Goal: Use online tool/utility: Utilize a website feature to perform a specific function

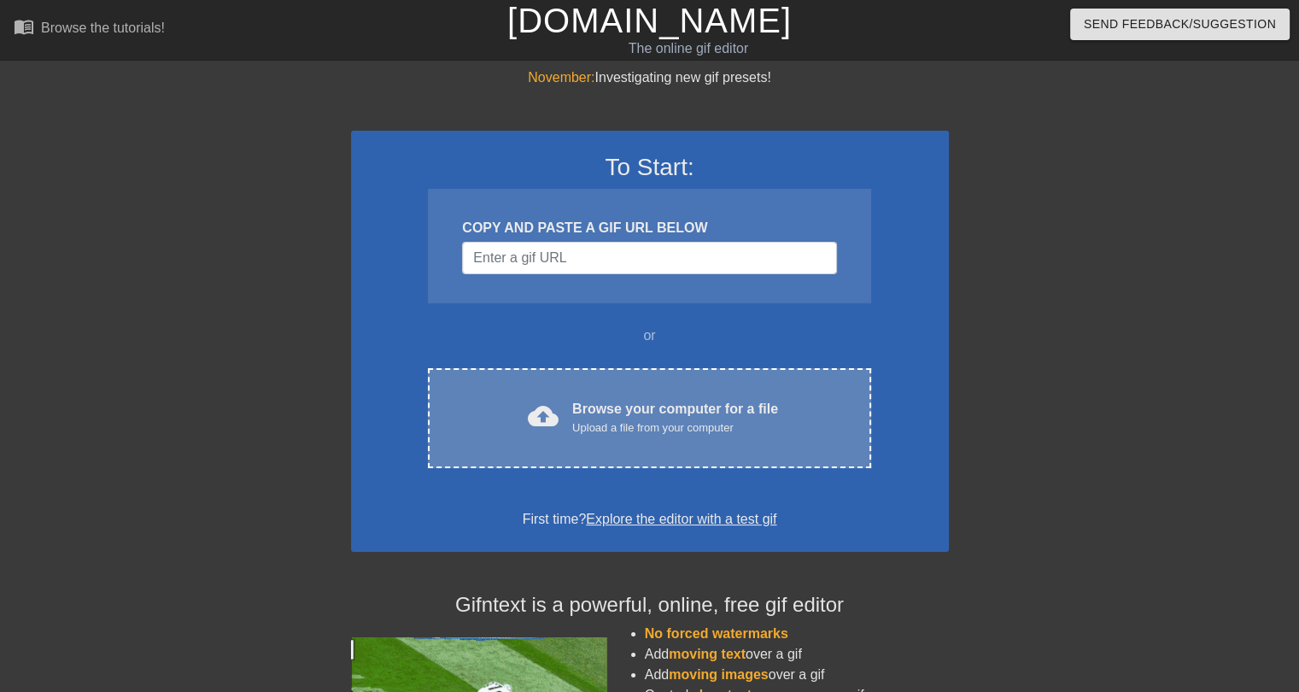
click at [642, 401] on div "Browse your computer for a file Upload a file from your computer" at bounding box center [675, 418] width 206 height 38
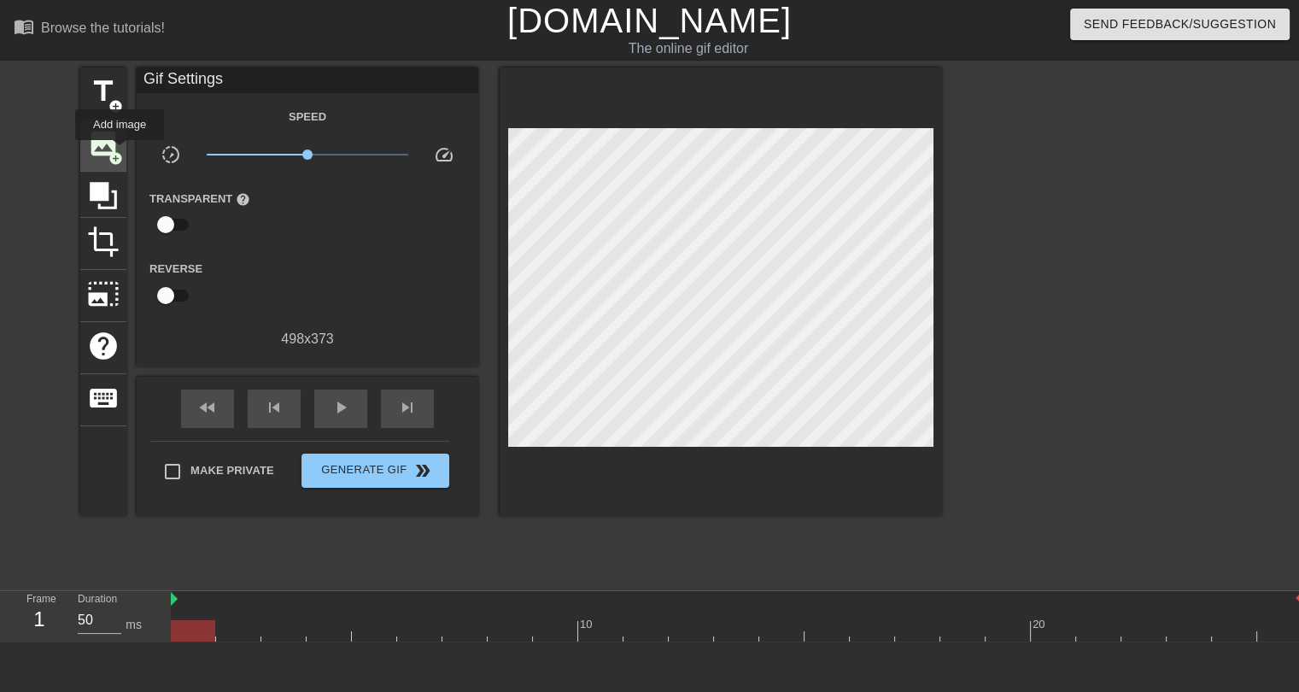
click at [120, 152] on span "add_circle" at bounding box center [116, 158] width 15 height 15
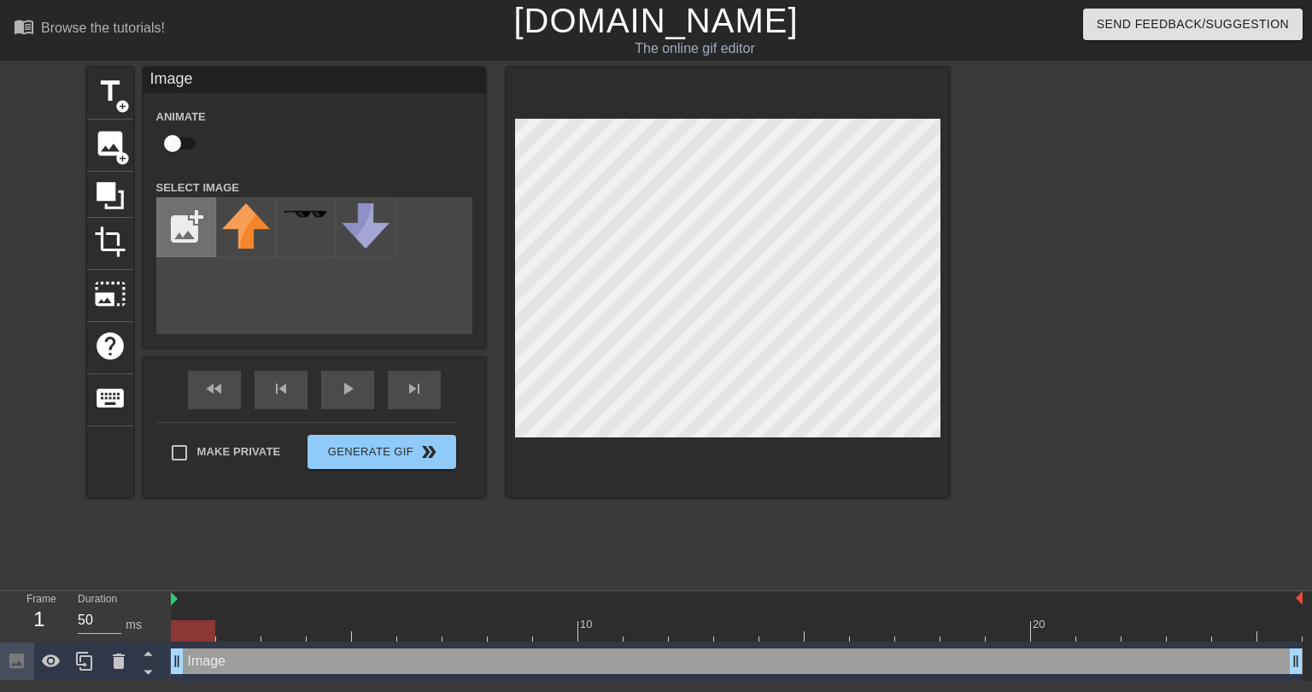
click at [196, 224] on input "file" at bounding box center [186, 227] width 58 height 58
type input "C:\fakepath\sss.png"
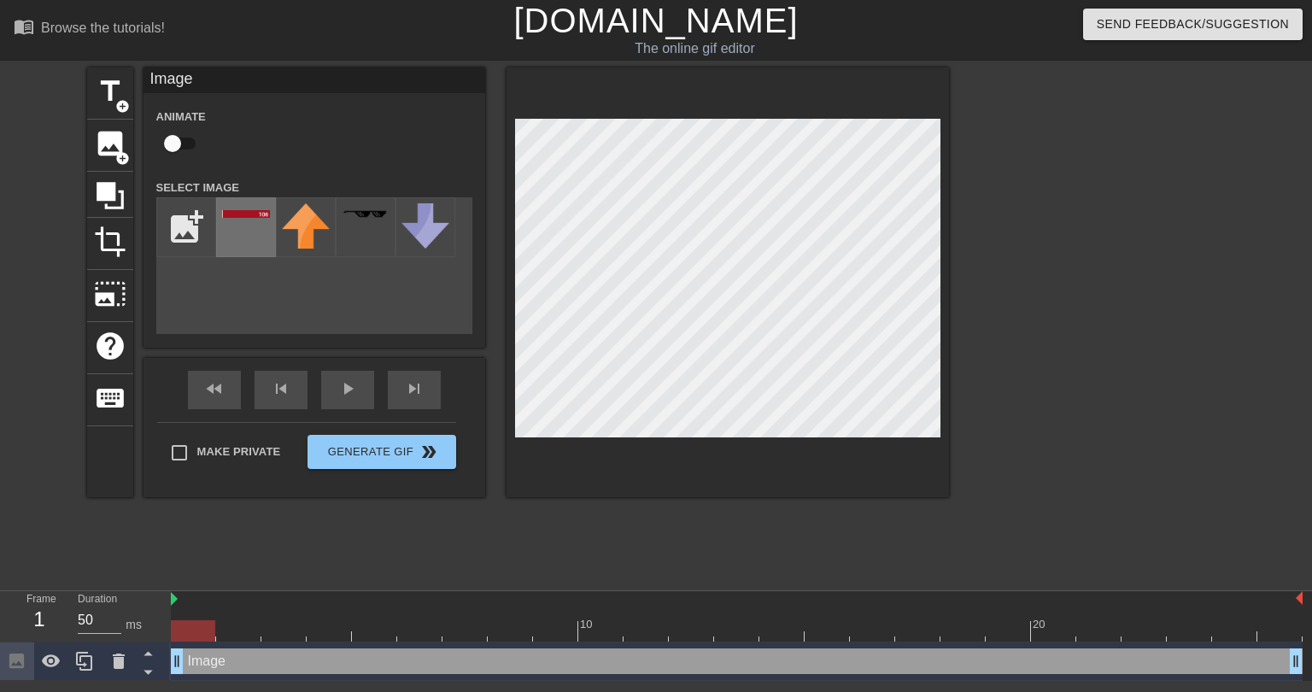
click at [243, 232] on div at bounding box center [246, 227] width 60 height 60
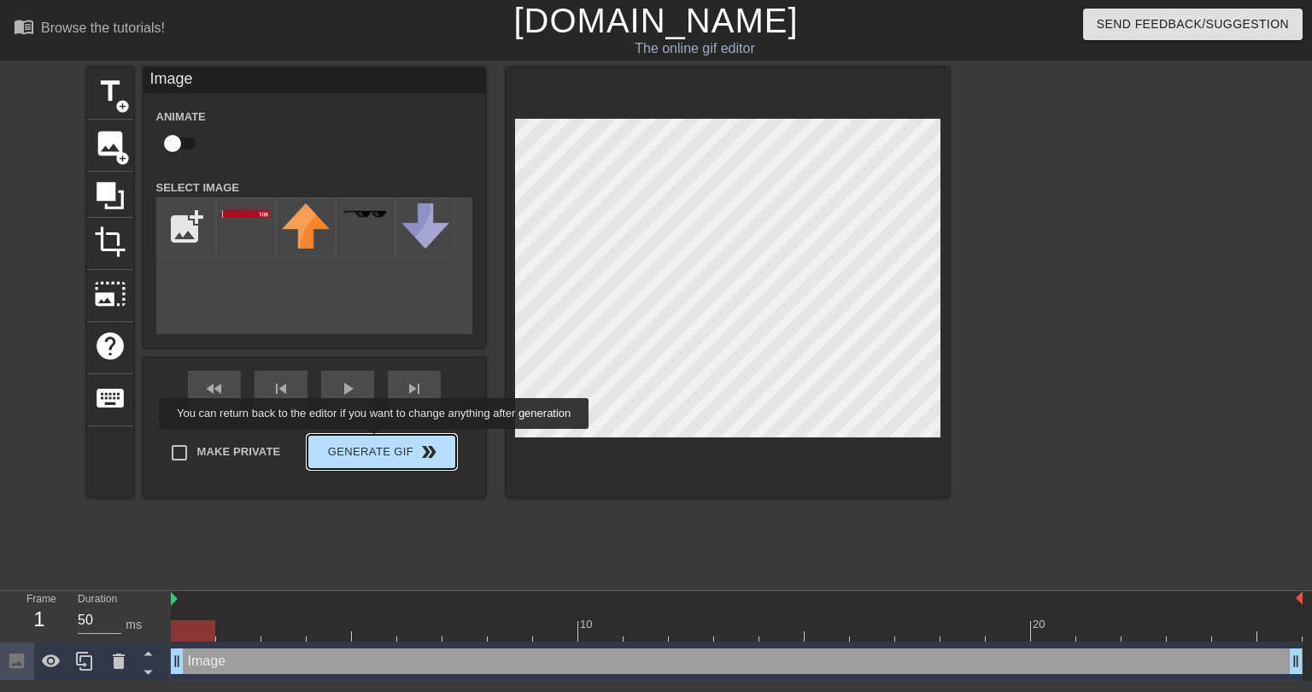
click at [376, 441] on div "Make Private Generate Gif double_arrow" at bounding box center [306, 455] width 299 height 67
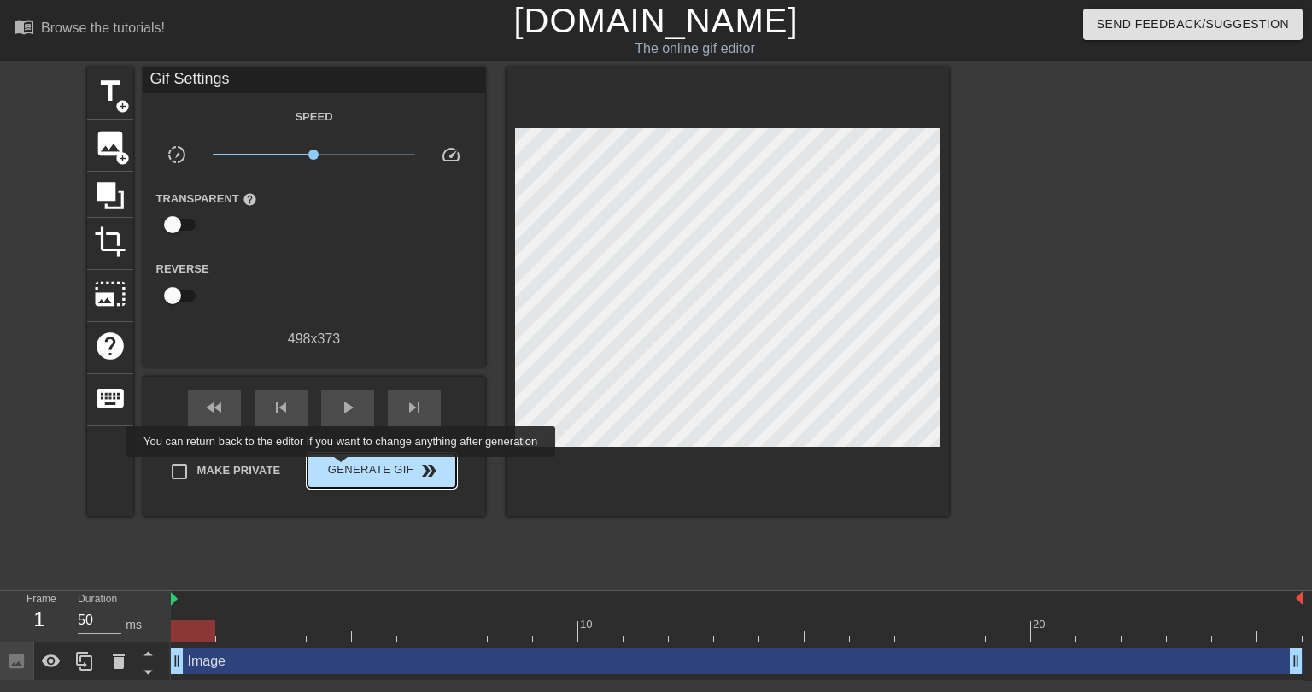
click at [343, 469] on span "Generate Gif double_arrow" at bounding box center [381, 470] width 134 height 21
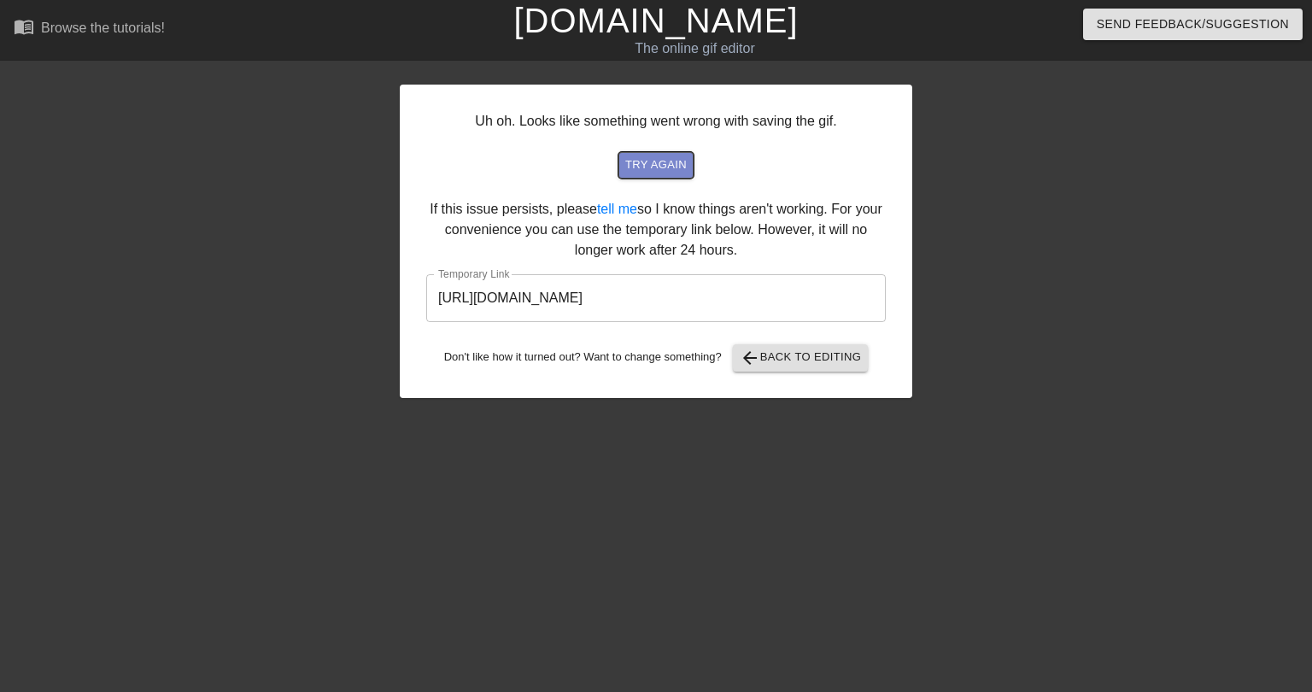
click at [660, 161] on span "try again" at bounding box center [656, 165] width 62 height 20
click at [656, 172] on span "try again" at bounding box center [656, 165] width 62 height 20
